Goal: Task Accomplishment & Management: Manage account settings

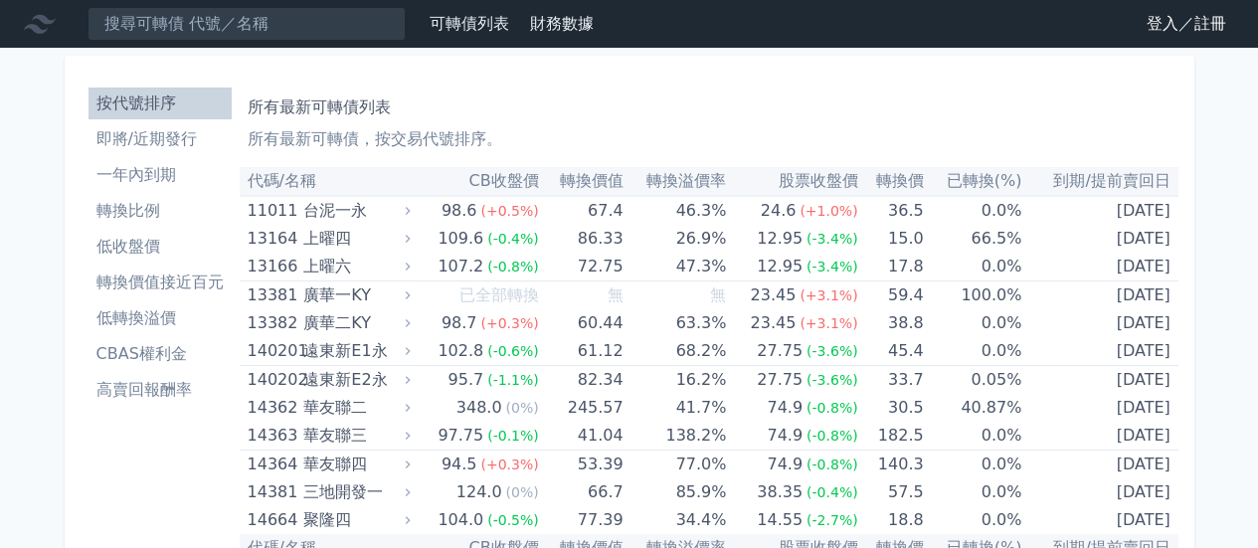
click at [1186, 17] on link "登入／註冊" at bounding box center [1186, 24] width 111 height 32
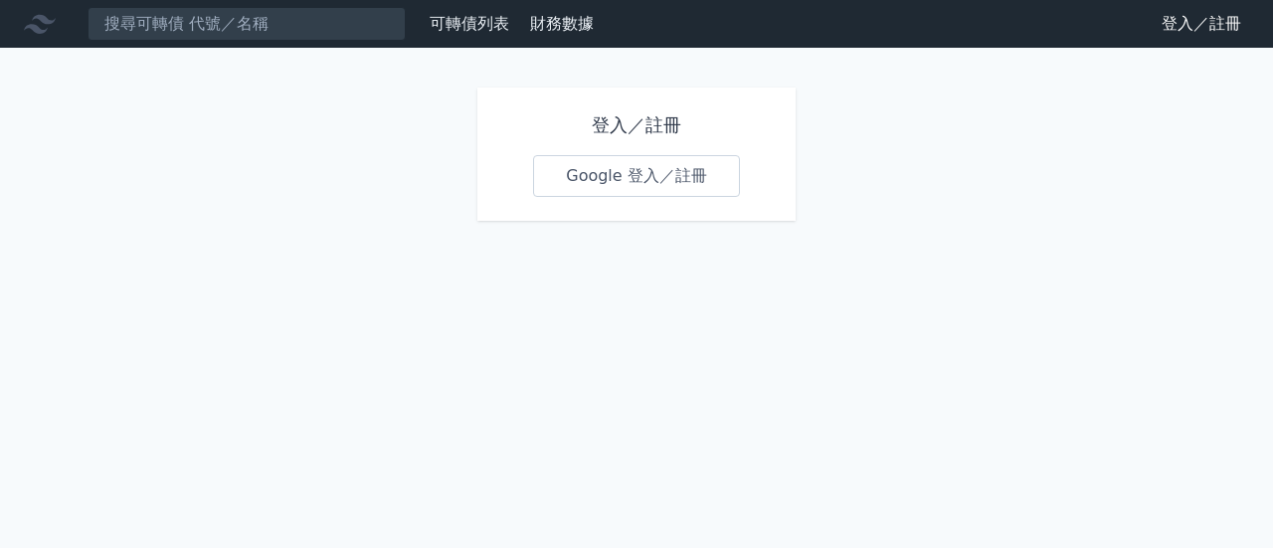
click at [635, 168] on link "Google 登入／註冊" at bounding box center [636, 176] width 207 height 42
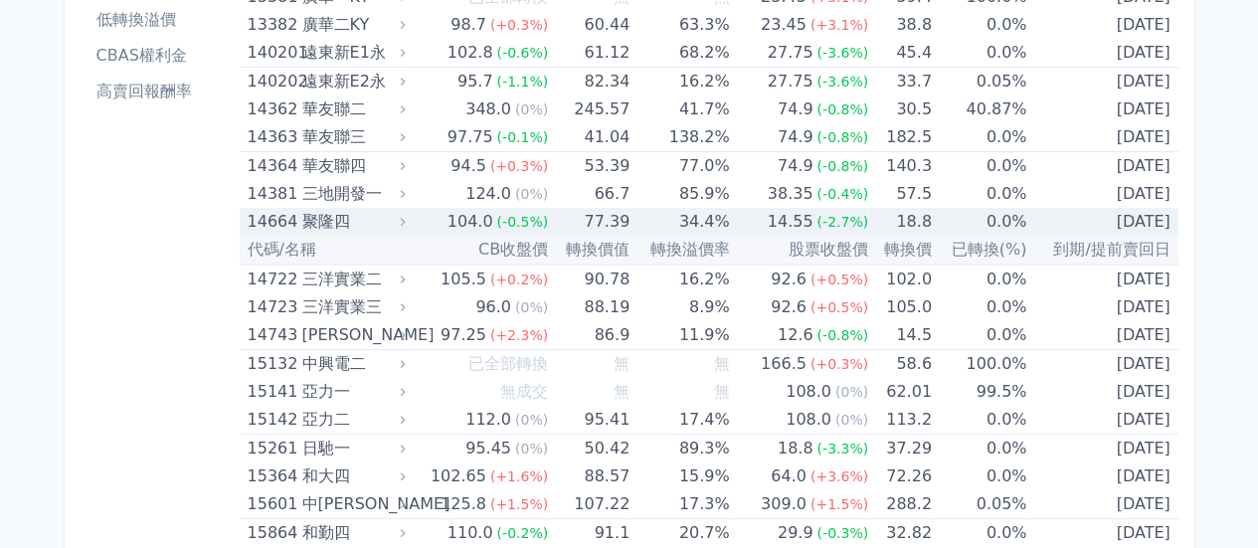
scroll to position [298, 0]
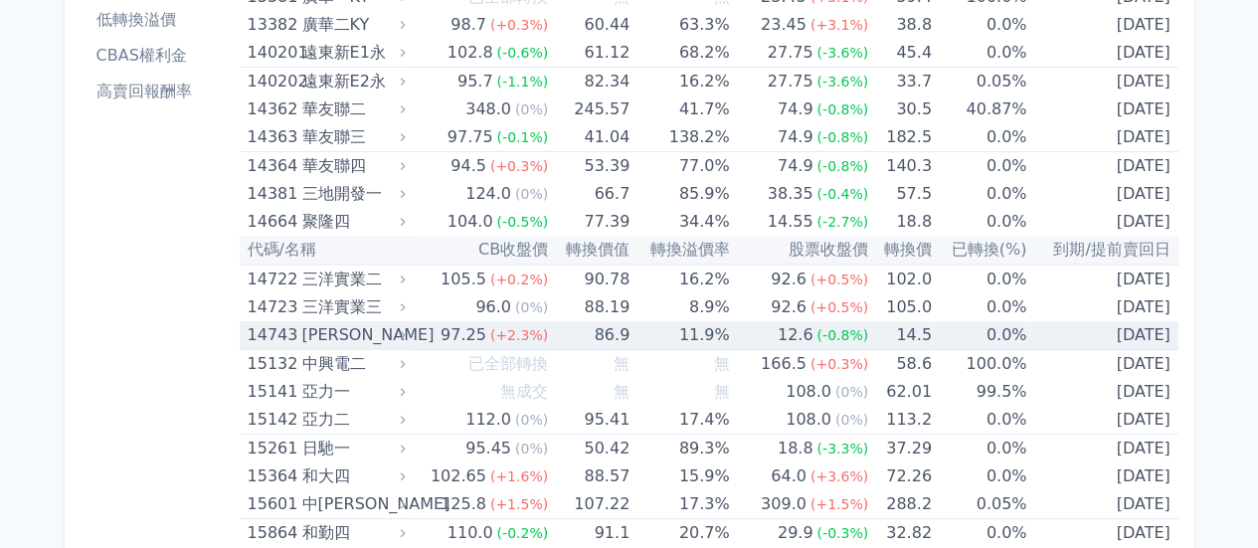
click at [322, 339] on div "[PERSON_NAME]" at bounding box center [350, 335] width 99 height 28
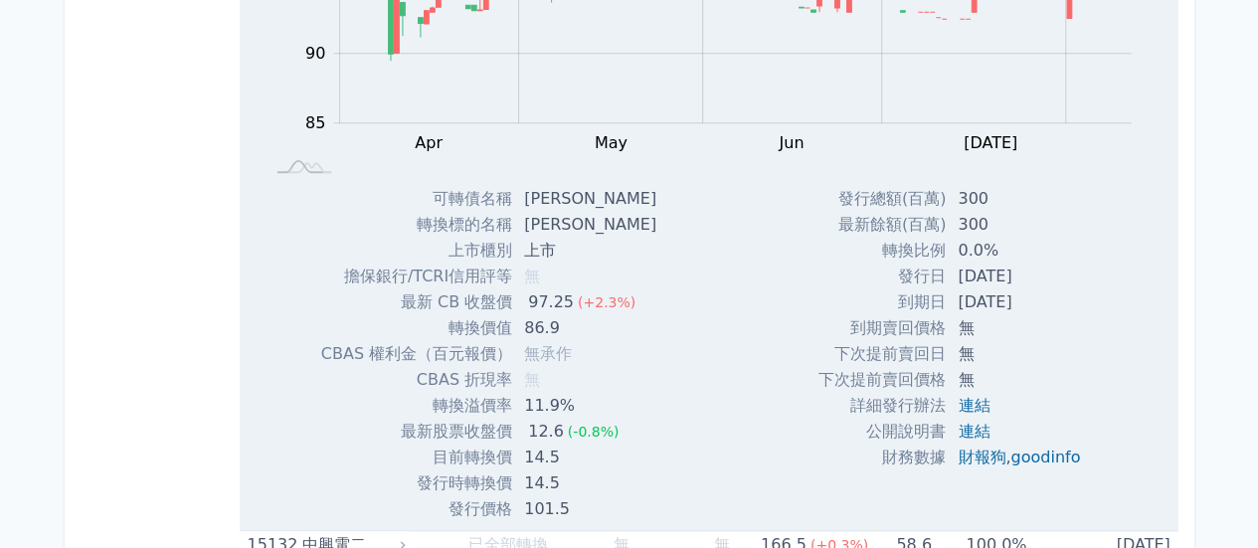
scroll to position [796, 0]
